Goal: Check status: Check status

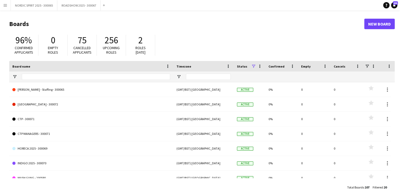
click at [6, 6] on app-icon "Menu" at bounding box center [5, 5] width 4 height 4
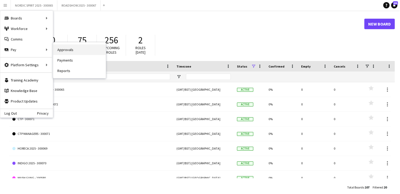
click at [66, 50] on link "Approvals" at bounding box center [79, 49] width 53 height 11
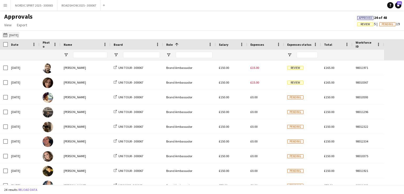
click at [17, 35] on button "[DATE] [DATE]" at bounding box center [10, 35] width 17 height 6
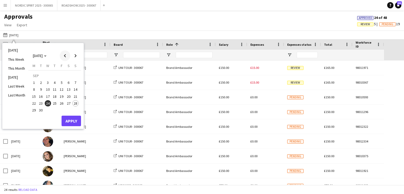
click at [65, 56] on span "Previous month" at bounding box center [65, 56] width 11 height 11
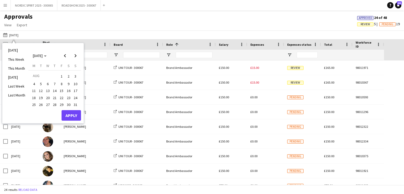
click at [34, 104] on span "25" at bounding box center [34, 105] width 6 height 6
click at [71, 115] on button "Apply" at bounding box center [71, 115] width 19 height 11
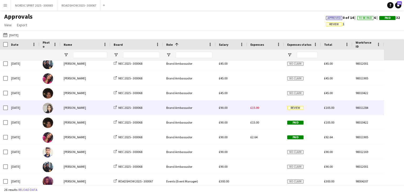
click at [257, 108] on span "£15.00" at bounding box center [255, 108] width 9 height 4
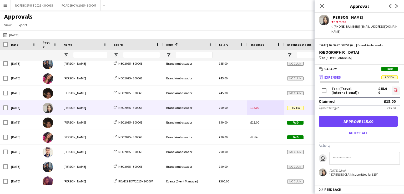
click at [395, 91] on icon "file-image" at bounding box center [396, 90] width 4 height 4
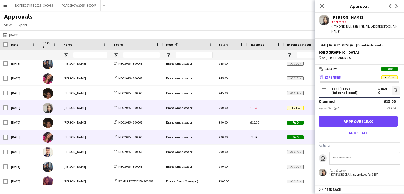
click at [255, 137] on span "£2.64" at bounding box center [254, 137] width 7 height 4
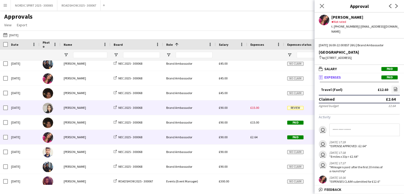
click at [268, 110] on div "£15.00" at bounding box center [265, 108] width 37 height 14
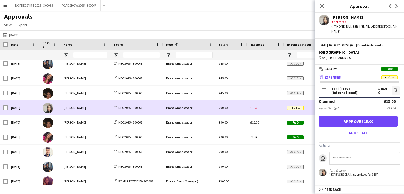
click at [268, 110] on div "£15.00" at bounding box center [265, 108] width 37 height 14
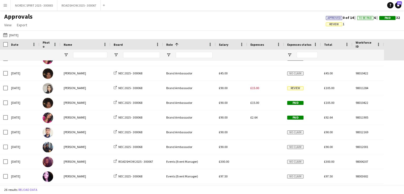
scroll to position [173, 0]
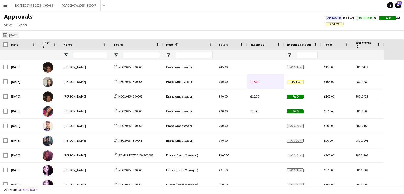
click at [13, 36] on button "[DATE] [DATE]" at bounding box center [10, 35] width 17 height 6
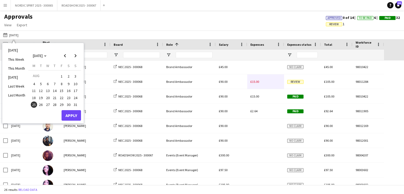
click at [40, 105] on span "26" at bounding box center [41, 105] width 6 height 6
click at [69, 114] on button "Apply" at bounding box center [71, 115] width 19 height 11
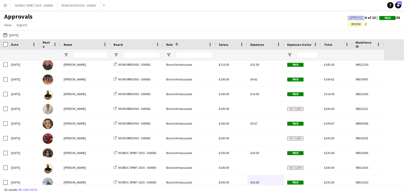
scroll to position [85, 0]
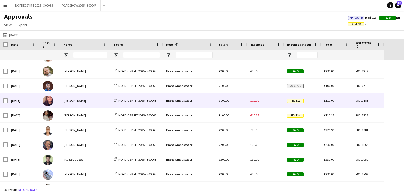
click at [258, 101] on span "£10.00" at bounding box center [255, 101] width 9 height 4
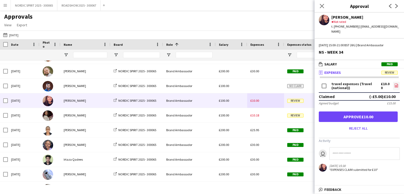
click at [396, 85] on icon at bounding box center [397, 86] width 2 height 2
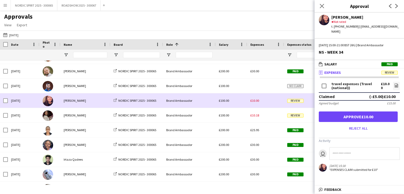
click at [271, 102] on div "£10.00" at bounding box center [265, 100] width 37 height 14
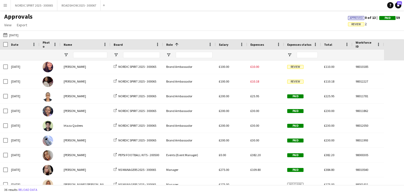
scroll to position [302, 0]
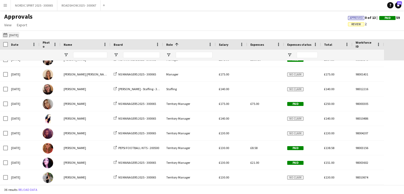
click at [14, 34] on button "[DATE] [DATE]" at bounding box center [10, 35] width 17 height 6
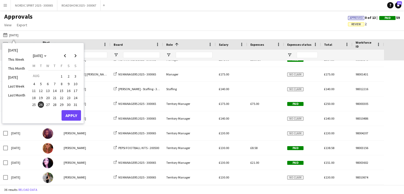
click at [33, 103] on span "25" at bounding box center [34, 105] width 6 height 6
click at [69, 112] on button "Apply" at bounding box center [71, 115] width 19 height 11
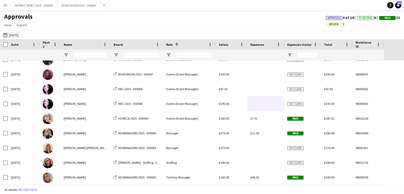
click at [14, 36] on button "[DATE] [DATE]" at bounding box center [10, 35] width 17 height 6
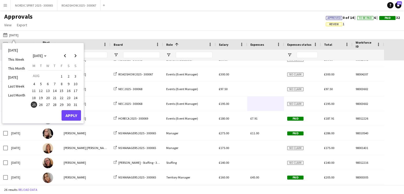
drag, startPoint x: 48, startPoint y: 103, endPoint x: 51, endPoint y: 107, distance: 3.8
click at [48, 103] on span "27" at bounding box center [48, 105] width 6 height 6
click at [72, 112] on button "Apply" at bounding box center [71, 115] width 19 height 11
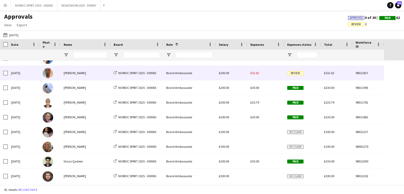
click at [256, 73] on span "£32.62" at bounding box center [255, 73] width 9 height 4
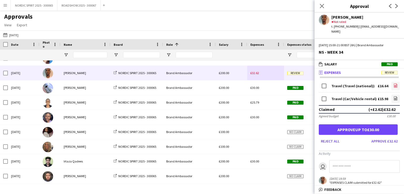
click at [394, 83] on icon "file-image" at bounding box center [396, 85] width 4 height 4
click at [394, 96] on icon "file-image" at bounding box center [396, 98] width 4 height 4
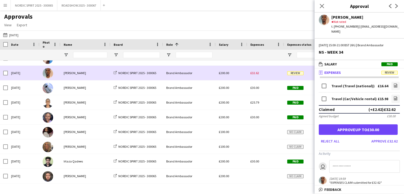
click at [271, 76] on div "£32.62" at bounding box center [265, 73] width 37 height 14
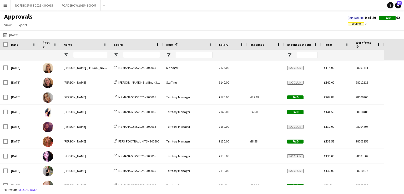
scroll to position [480, 0]
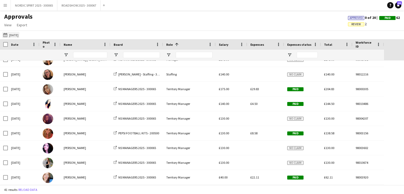
click at [15, 36] on button "[DATE] [DATE]" at bounding box center [10, 35] width 17 height 6
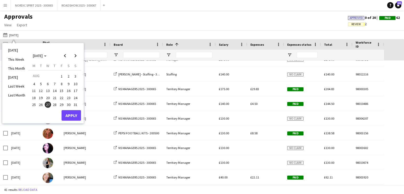
click at [33, 104] on span "25" at bounding box center [34, 105] width 6 height 6
click at [76, 114] on button "Apply" at bounding box center [71, 115] width 19 height 11
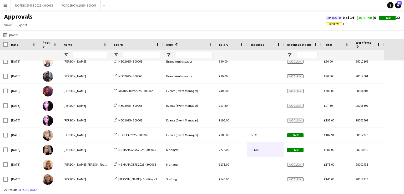
scroll to position [239, 0]
